Goal: Find specific page/section: Find specific page/section

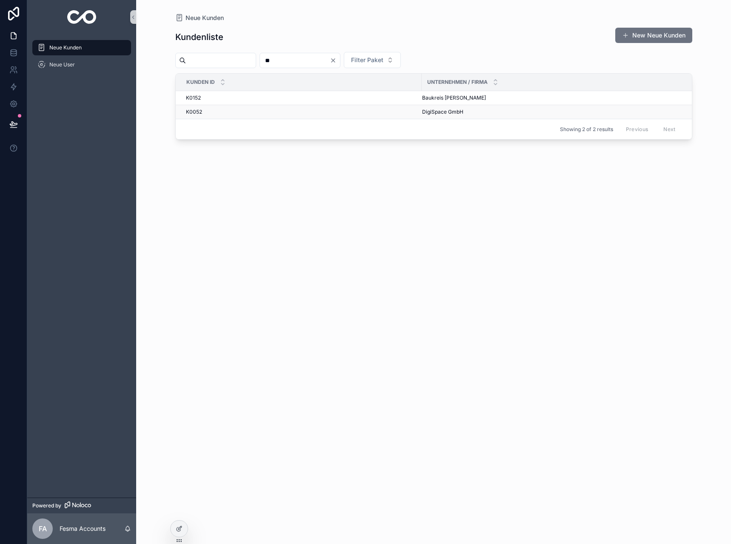
click at [448, 113] on span "DigiSpace GmbH" at bounding box center [442, 111] width 41 height 7
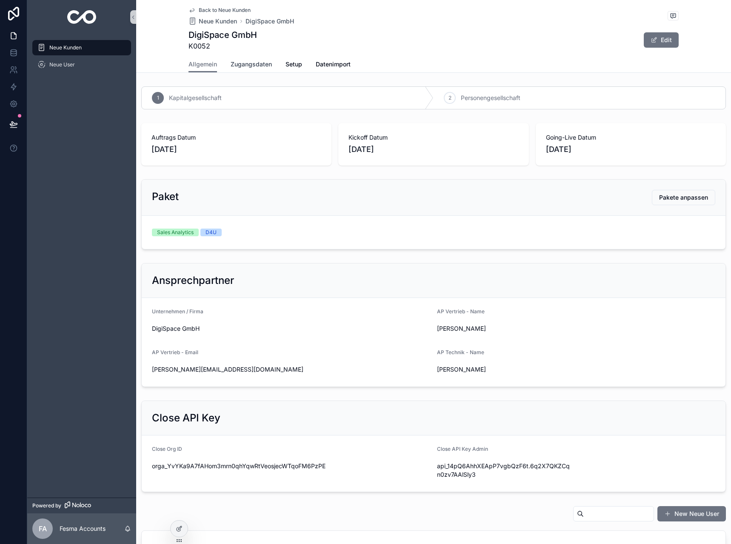
click at [250, 64] on span "Zugangsdaten" at bounding box center [251, 64] width 41 height 9
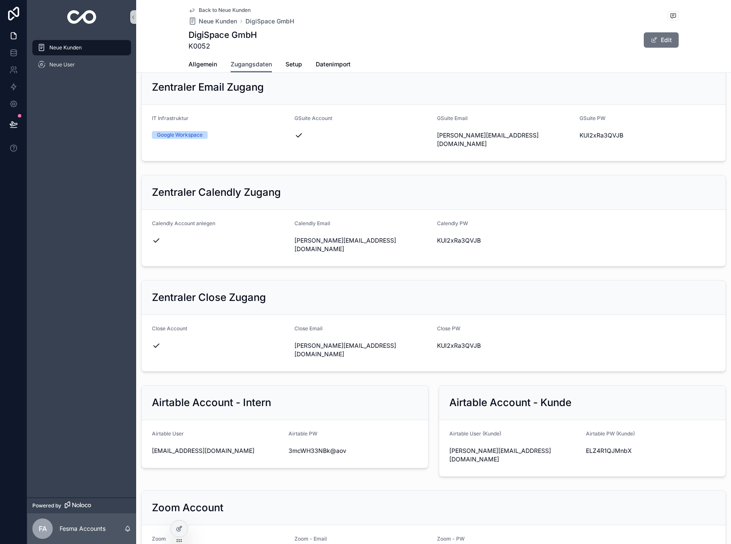
scroll to position [298, 0]
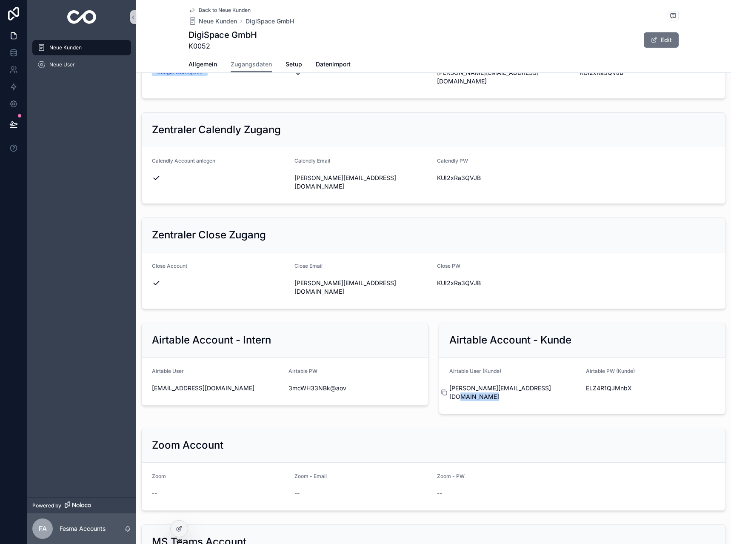
drag, startPoint x: 552, startPoint y: 368, endPoint x: 446, endPoint y: 362, distance: 106.1
click at [449, 381] on div "[PERSON_NAME][EMAIL_ADDRESS][DOMAIN_NAME]" at bounding box center [514, 392] width 130 height 22
click at [441, 389] on icon "scrollable content" at bounding box center [444, 392] width 7 height 7
drag, startPoint x: 575, startPoint y: 362, endPoint x: 591, endPoint y: 358, distance: 16.6
click at [577, 385] on icon "scrollable content" at bounding box center [580, 388] width 7 height 7
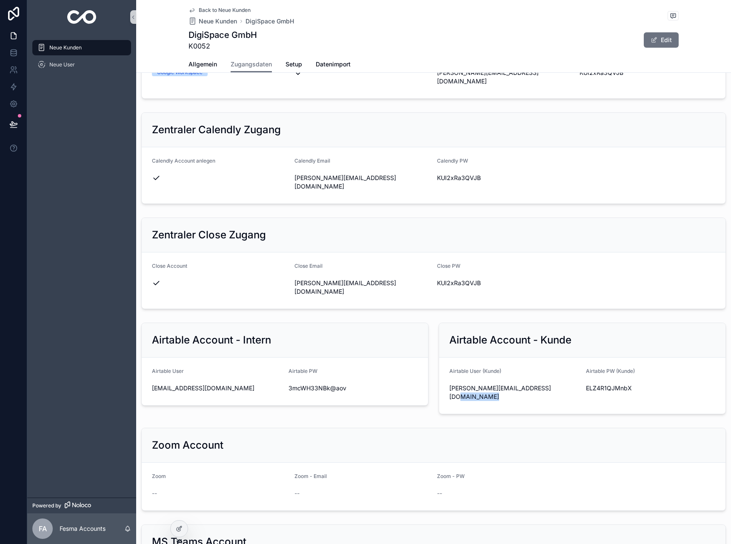
click at [199, 7] on span "Back to Neue Kunden" at bounding box center [225, 10] width 52 height 7
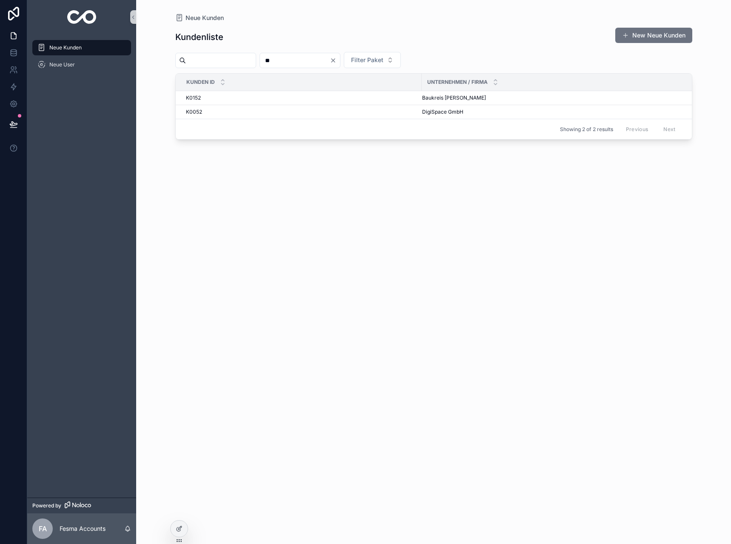
click at [336, 61] on icon "Clear" at bounding box center [333, 60] width 7 height 7
click at [226, 60] on input "scrollable content" at bounding box center [221, 60] width 70 height 12
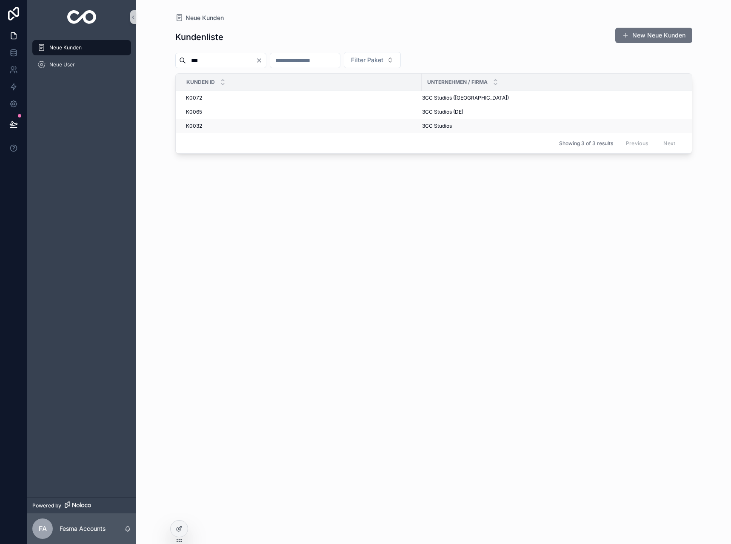
type input "***"
click at [424, 127] on span "3CC Studios" at bounding box center [437, 126] width 30 height 7
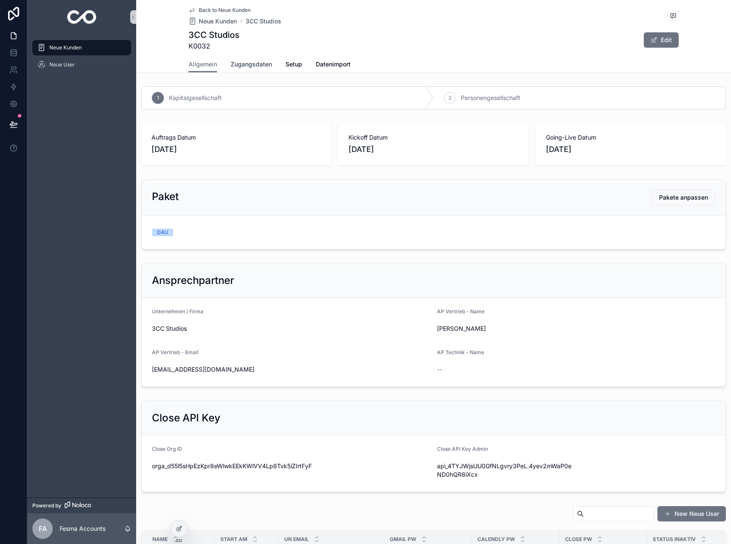
click at [252, 66] on span "Zugangsdaten" at bounding box center [251, 64] width 41 height 9
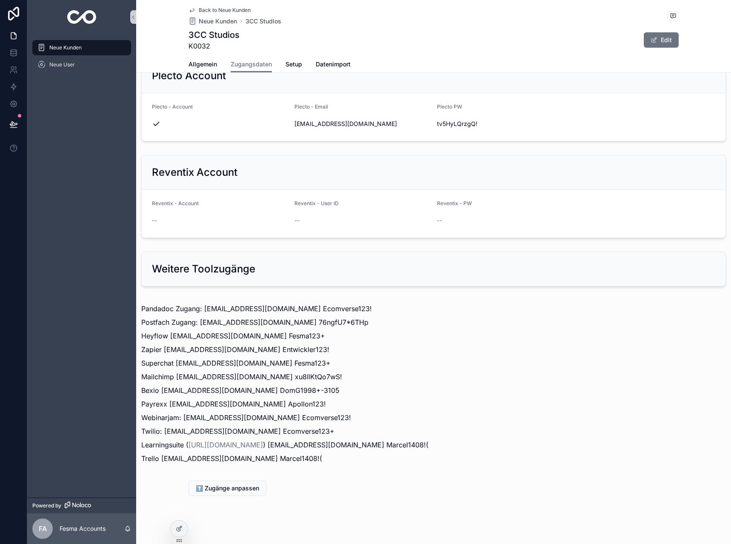
scroll to position [836, 0]
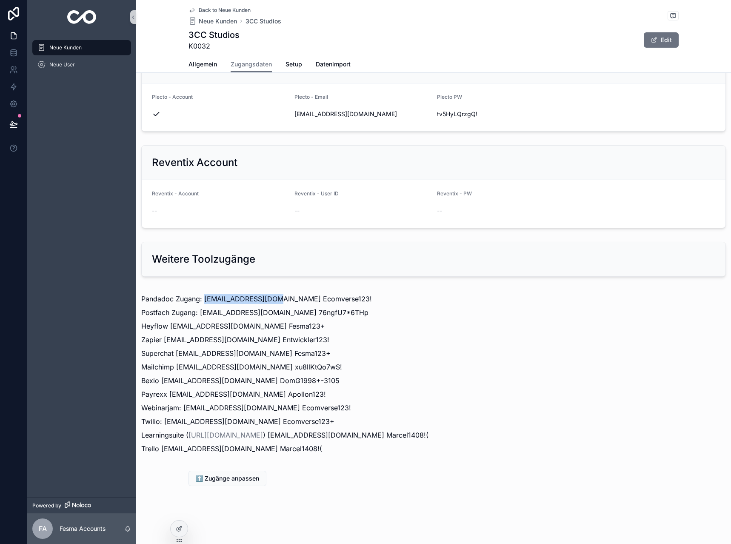
drag, startPoint x: 205, startPoint y: 298, endPoint x: 272, endPoint y: 300, distance: 67.2
click at [272, 300] on p "Pandadoc Zugang: [EMAIL_ADDRESS][DOMAIN_NAME] Ecomverse123!" at bounding box center [433, 299] width 584 height 10
copy p "[EMAIL_ADDRESS][DOMAIN_NAME]"
click at [204, 295] on p "Pandadoc Zugang: [EMAIL_ADDRESS][DOMAIN_NAME] Ecomverse123!" at bounding box center [433, 299] width 584 height 10
drag, startPoint x: 204, startPoint y: 295, endPoint x: 268, endPoint y: 298, distance: 64.7
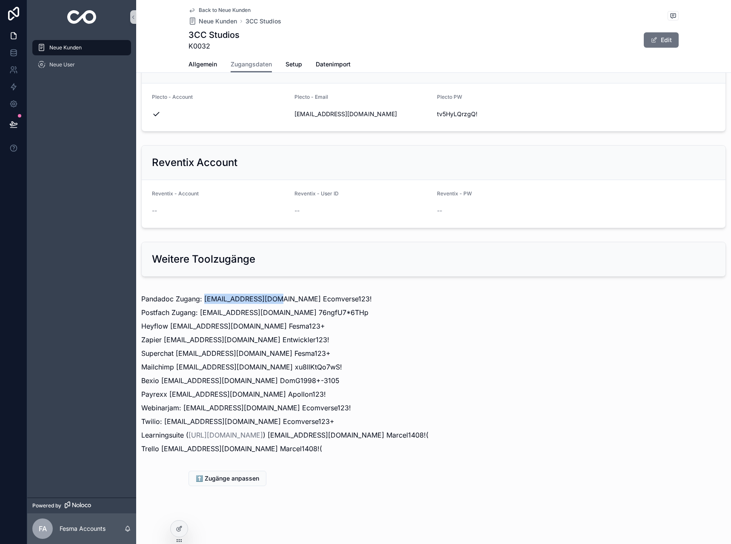
click at [268, 298] on p "Pandadoc Zugang: [EMAIL_ADDRESS][DOMAIN_NAME] Ecomverse123!" at bounding box center [433, 299] width 584 height 10
click at [233, 10] on span "Back to Neue Kunden" at bounding box center [225, 10] width 52 height 7
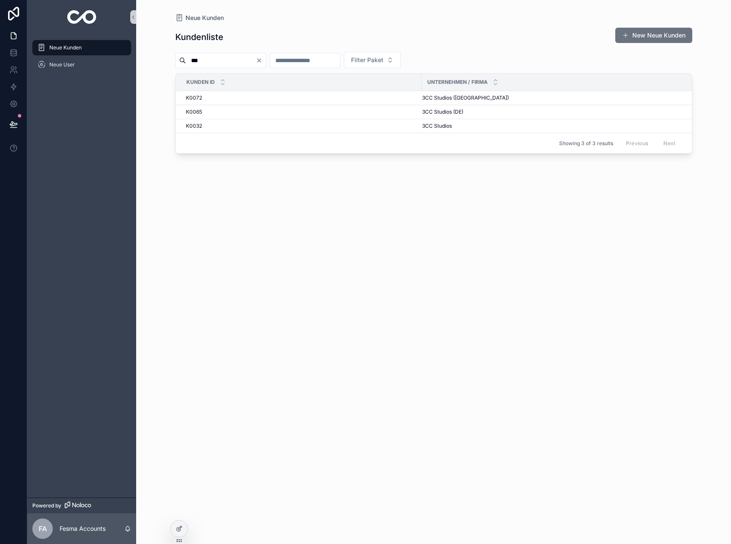
click at [241, 66] on input "***" at bounding box center [221, 60] width 70 height 12
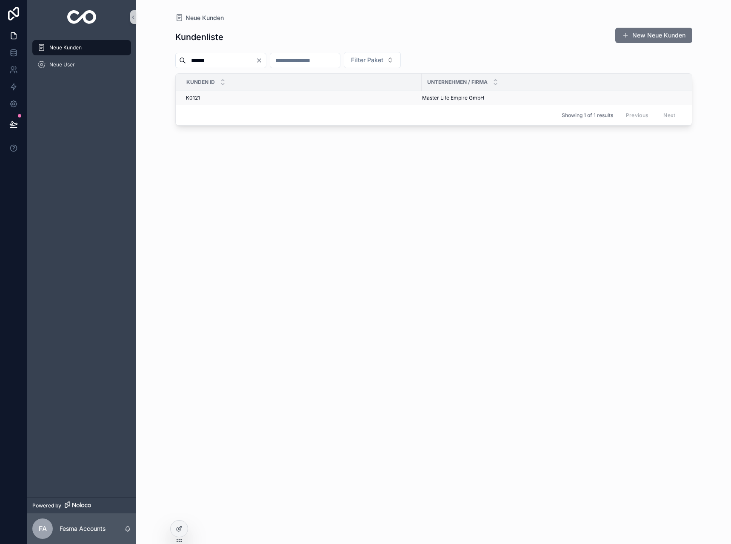
type input "******"
click at [283, 95] on div "K0121 K0121" at bounding box center [301, 97] width 231 height 7
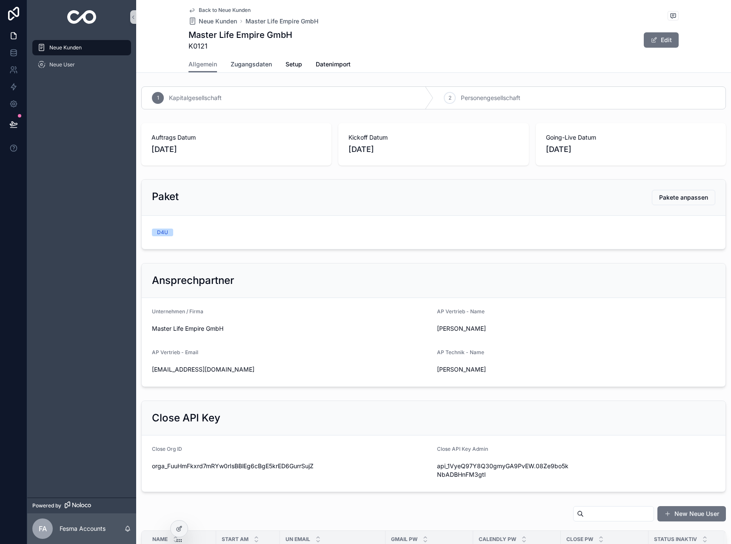
click at [259, 66] on span "Zugangsdaten" at bounding box center [251, 64] width 41 height 9
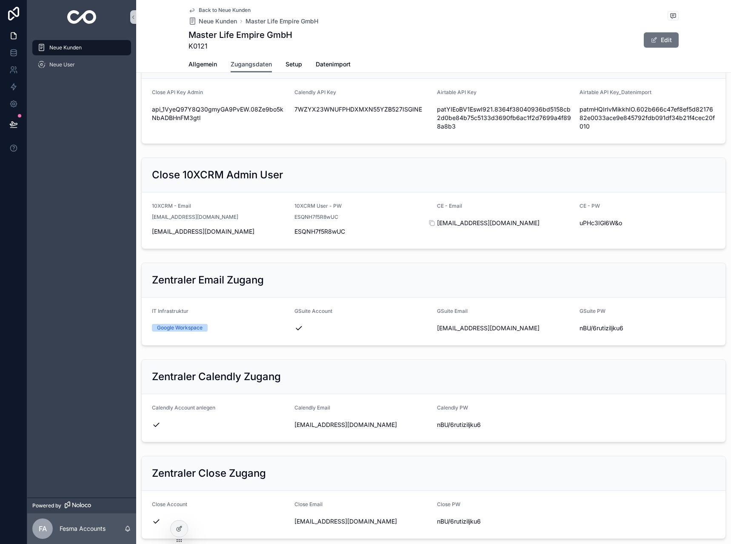
scroll to position [213, 0]
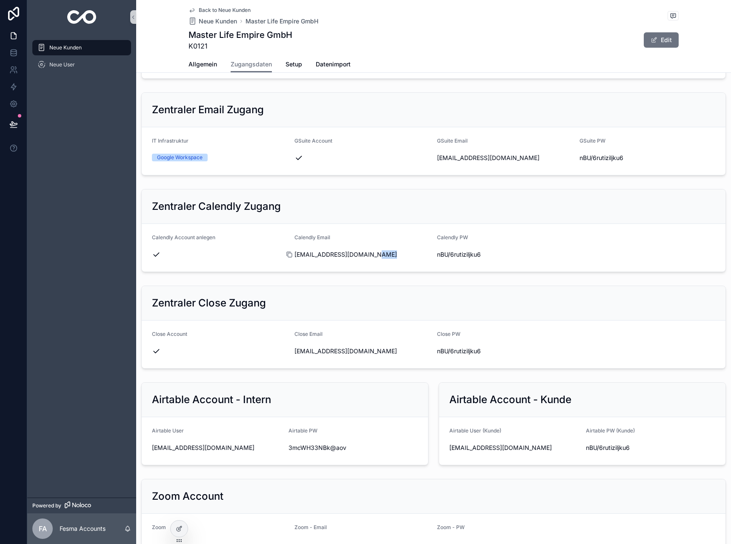
drag, startPoint x: 382, startPoint y: 251, endPoint x: 295, endPoint y: 254, distance: 86.8
click at [295, 254] on div "[EMAIL_ADDRESS][DOMAIN_NAME]" at bounding box center [362, 254] width 136 height 9
click at [297, 254] on div "scrollable content" at bounding box center [293, 254] width 14 height 7
click at [288, 254] on icon "scrollable content" at bounding box center [289, 254] width 7 height 7
click at [436, 254] on div "scrollable content" at bounding box center [435, 254] width 14 height 7
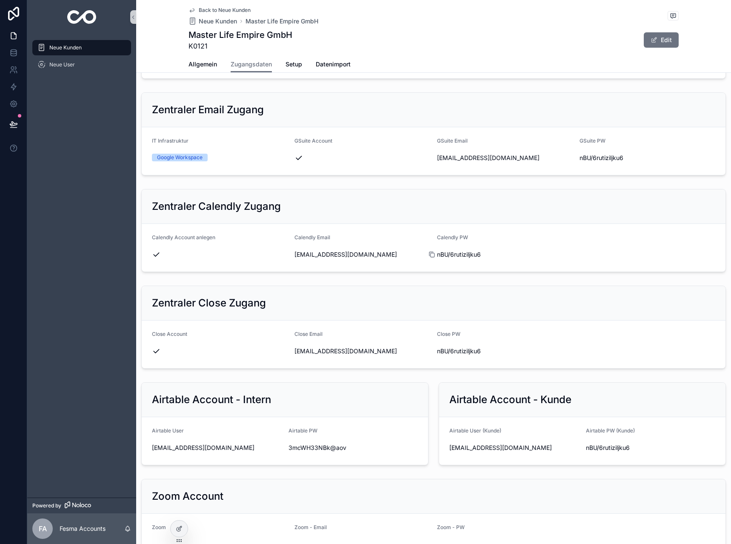
click at [428, 254] on icon "scrollable content" at bounding box center [431, 254] width 7 height 7
